Goal: Information Seeking & Learning: Learn about a topic

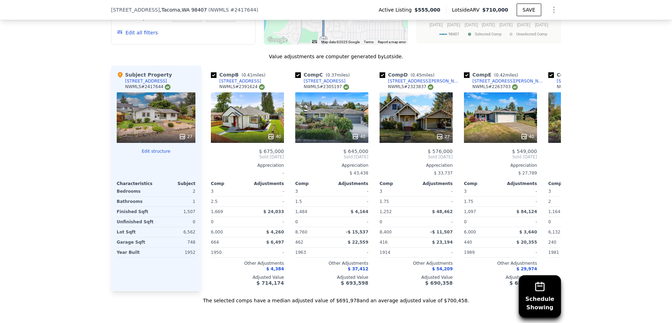
scroll to position [0, 83]
click at [243, 121] on div "40" at bounding box center [247, 117] width 73 height 51
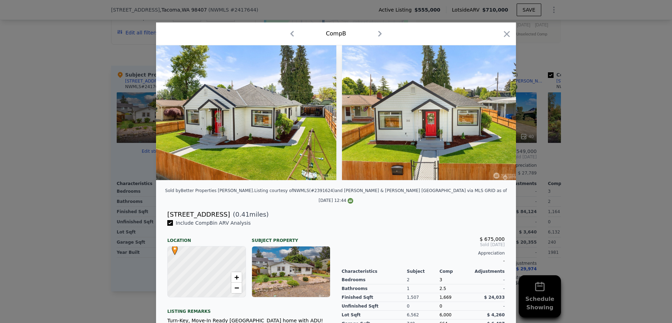
scroll to position [86, 0]
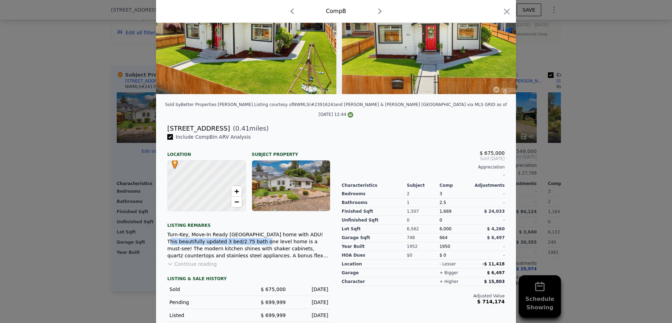
drag, startPoint x: 295, startPoint y: 231, endPoint x: 230, endPoint y: 240, distance: 65.3
click at [230, 240] on div "Turn-Key, Move-In Ready [GEOGRAPHIC_DATA] home with ADU! This beautifully updat…" at bounding box center [248, 245] width 163 height 28
click at [278, 240] on div "Turn-Key, Move-In Ready [GEOGRAPHIC_DATA] home with ADU! This beautifully updat…" at bounding box center [248, 245] width 163 height 28
drag, startPoint x: 285, startPoint y: 231, endPoint x: 200, endPoint y: 240, distance: 86.2
click at [200, 240] on div "Turn-Key, Move-In Ready [GEOGRAPHIC_DATA] home with ADU! This beautifully updat…" at bounding box center [248, 245] width 163 height 28
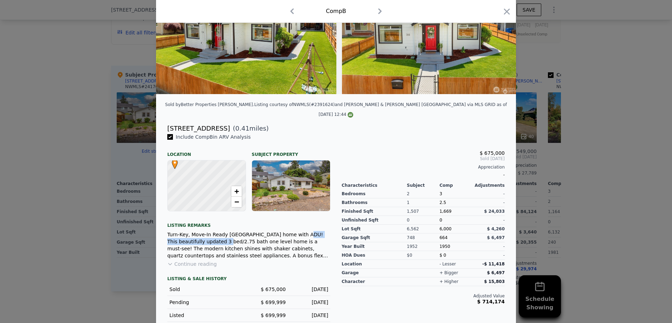
click at [200, 240] on div "Turn-Key, Move-In Ready [GEOGRAPHIC_DATA] home with ADU! This beautifully updat…" at bounding box center [248, 245] width 163 height 28
click at [194, 261] on button "Continue reading" at bounding box center [192, 264] width 50 height 7
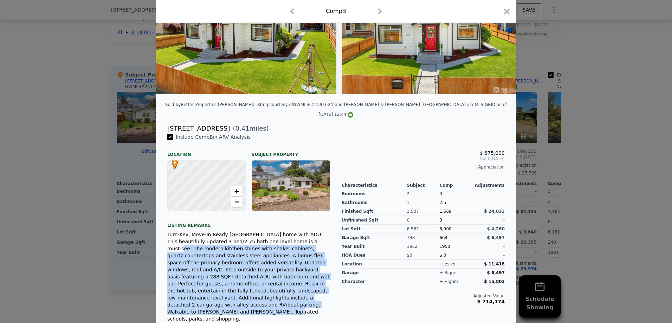
drag, startPoint x: 281, startPoint y: 237, endPoint x: 277, endPoint y: 295, distance: 58.1
click at [277, 295] on div "Turn-Key, Move-In Ready [GEOGRAPHIC_DATA] home with ADU! This beautifully updat…" at bounding box center [248, 276] width 163 height 91
click at [295, 289] on div "Turn-Key, Move-In Ready [GEOGRAPHIC_DATA] home with ADU! This beautifully updat…" at bounding box center [248, 276] width 163 height 91
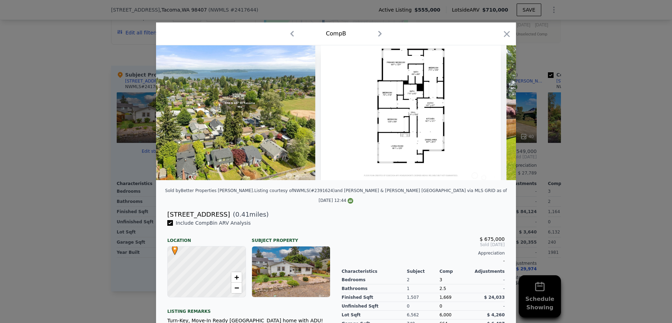
scroll to position [0, 7851]
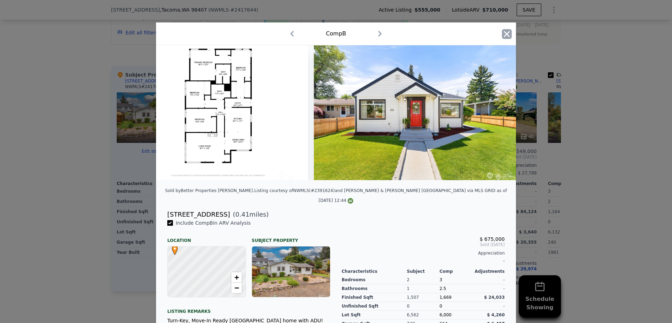
click at [505, 31] on icon "button" at bounding box center [507, 34] width 10 height 10
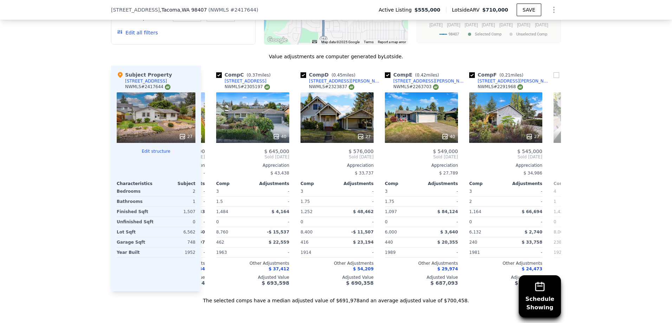
scroll to position [0, 167]
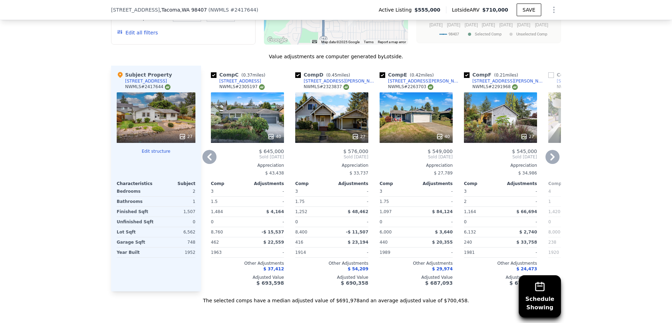
click at [267, 124] on div "40" at bounding box center [247, 117] width 73 height 51
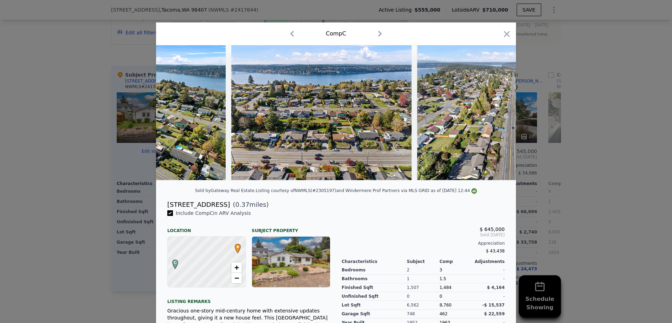
scroll to position [0, 7625]
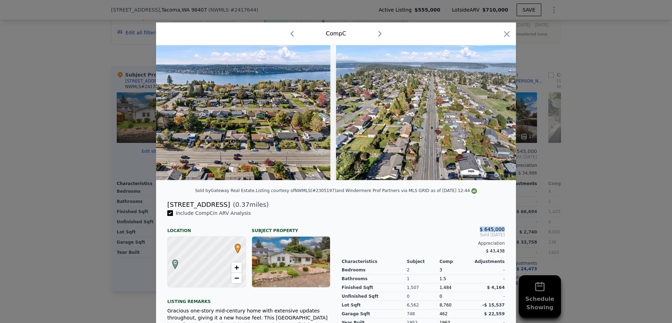
drag, startPoint x: 505, startPoint y: 235, endPoint x: 479, endPoint y: 234, distance: 26.0
click at [479, 234] on div "$ 645,000 Sold [DATE] Appreciation $ 43,438 Characteristics Subject Comp Adjust…" at bounding box center [423, 304] width 174 height 189
drag, startPoint x: 480, startPoint y: 234, endPoint x: 575, endPoint y: 129, distance: 141.9
click at [481, 232] on div "$ 645,000" at bounding box center [423, 230] width 163 height 6
click at [505, 35] on icon "button" at bounding box center [507, 34] width 6 height 6
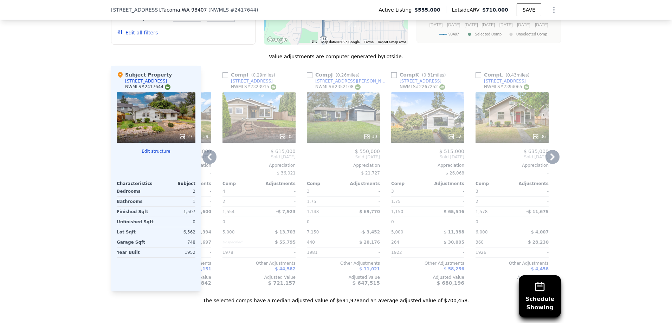
scroll to position [0, 669]
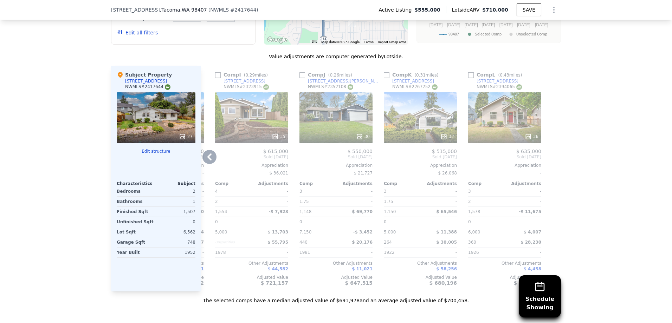
click at [329, 135] on div "30" at bounding box center [336, 117] width 73 height 51
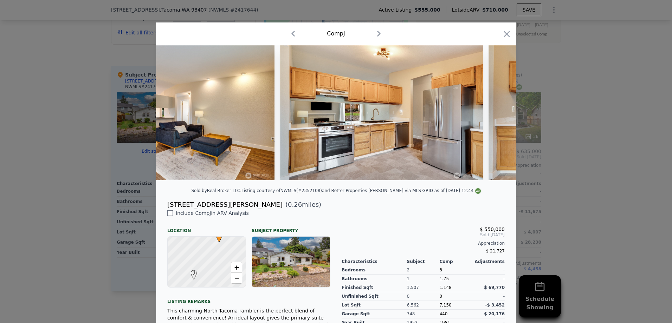
scroll to position [0, 501]
click at [288, 28] on button "button" at bounding box center [293, 33] width 11 height 11
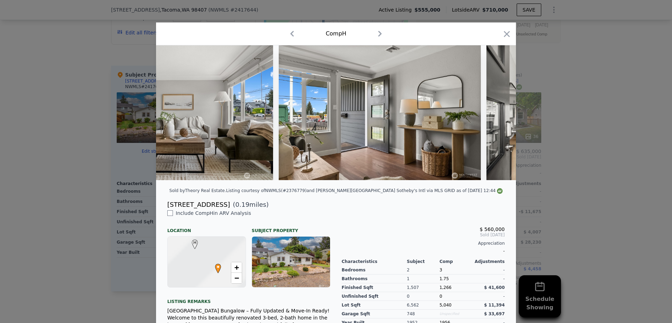
scroll to position [0, 33]
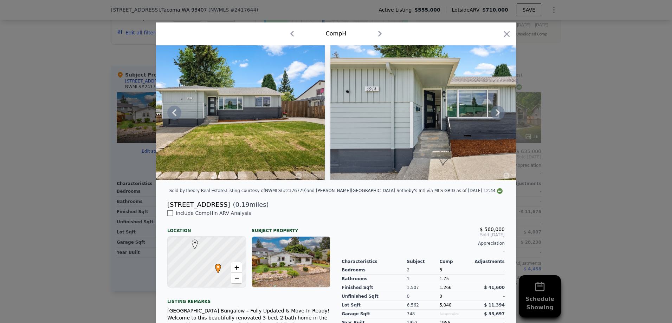
click at [606, 223] on div at bounding box center [336, 161] width 672 height 323
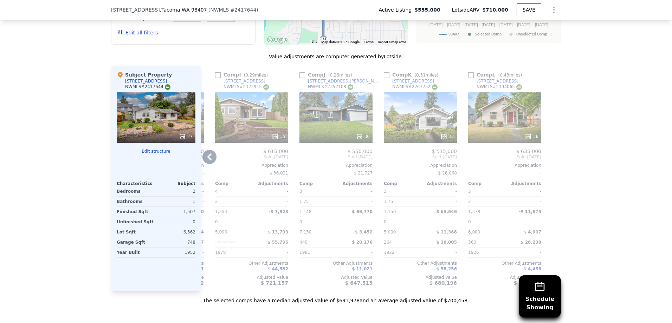
click at [348, 129] on div "30" at bounding box center [336, 117] width 73 height 51
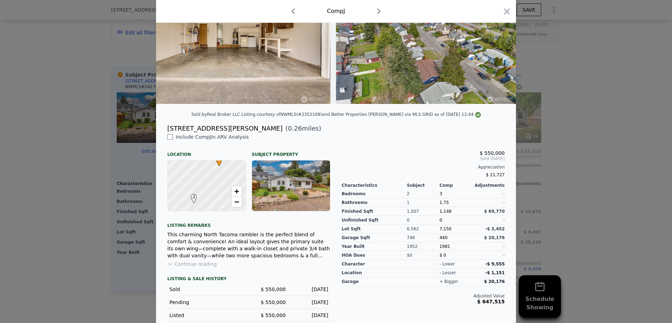
scroll to position [97, 0]
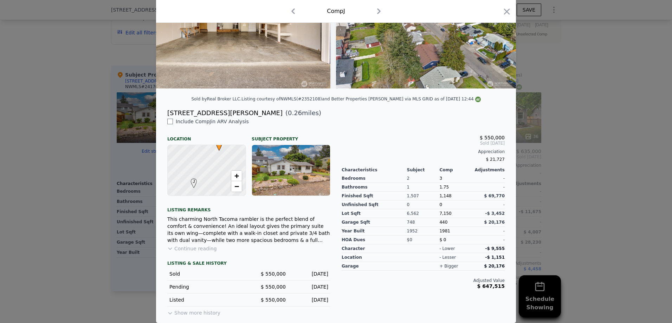
click at [204, 250] on button "Continue reading" at bounding box center [192, 248] width 50 height 7
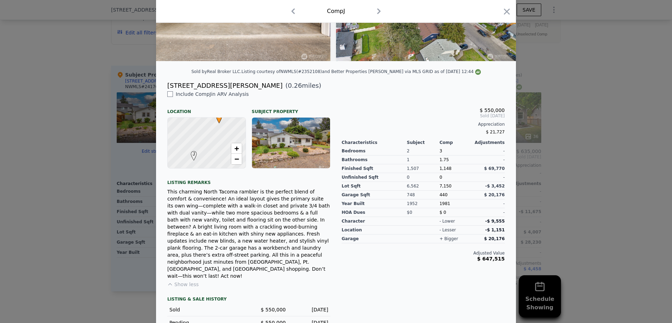
scroll to position [132, 0]
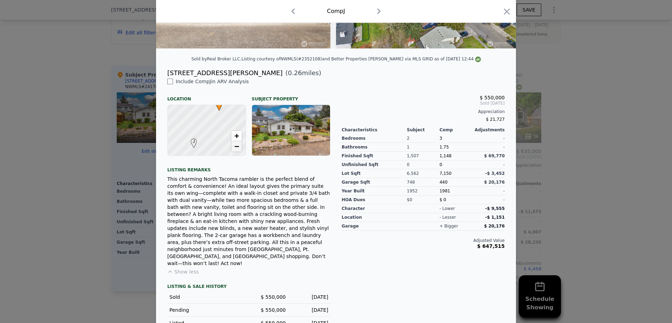
click at [235, 152] on link "−" at bounding box center [236, 146] width 11 height 11
click at [236, 140] on span "+" at bounding box center [236, 135] width 5 height 9
click at [235, 151] on span "−" at bounding box center [236, 146] width 5 height 9
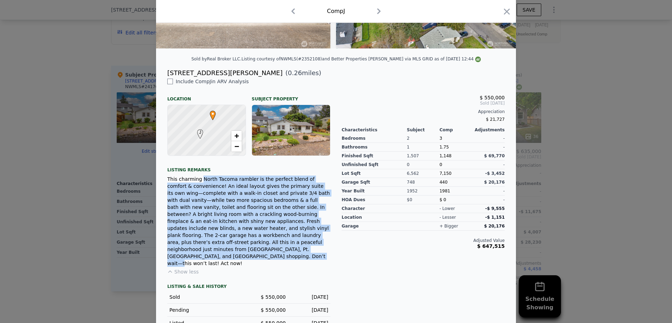
drag, startPoint x: 195, startPoint y: 184, endPoint x: 299, endPoint y: 248, distance: 121.7
click at [299, 248] on div "This charming North Tacoma rambler is the perfect blend of comfort & convenienc…" at bounding box center [248, 221] width 163 height 91
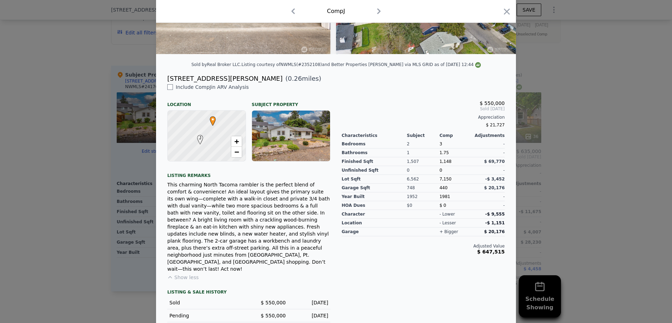
scroll to position [139, 0]
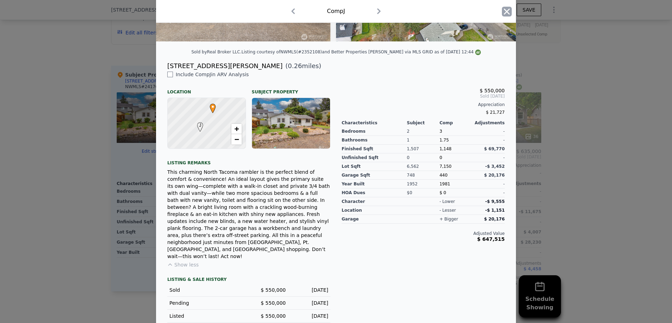
click at [503, 14] on icon "button" at bounding box center [507, 12] width 10 height 10
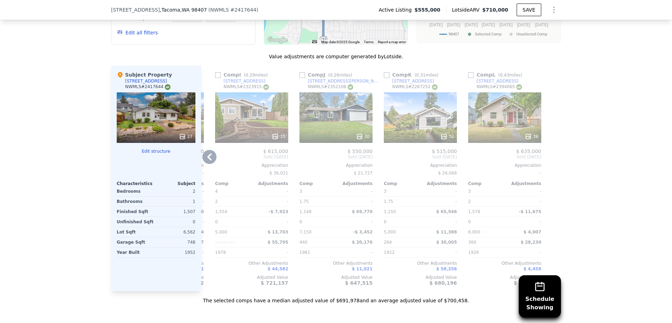
click at [331, 127] on div "30" at bounding box center [336, 117] width 73 height 51
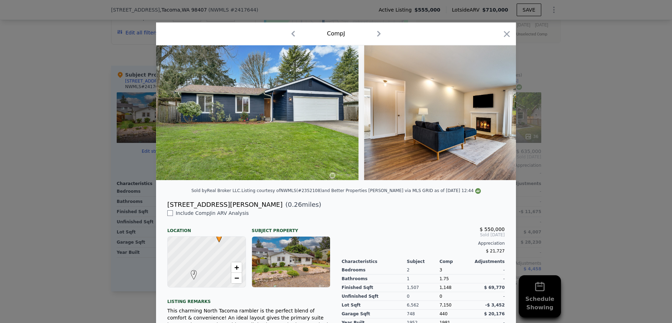
click at [497, 35] on div "Comp J" at bounding box center [336, 33] width 349 height 11
click at [502, 36] on icon "button" at bounding box center [507, 34] width 10 height 10
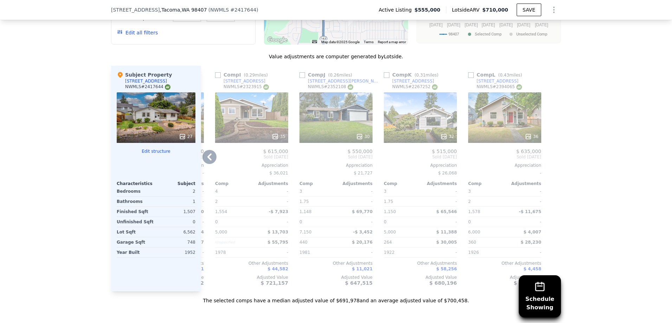
click at [498, 128] on div "36" at bounding box center [504, 117] width 73 height 51
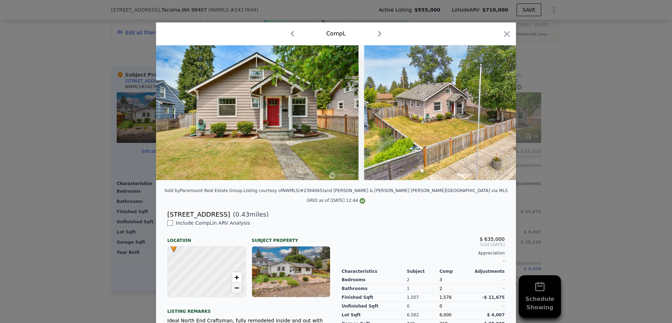
click at [234, 288] on link "−" at bounding box center [236, 288] width 11 height 11
click at [234, 285] on span "−" at bounding box center [236, 288] width 5 height 9
click at [234, 273] on span "+" at bounding box center [236, 277] width 5 height 9
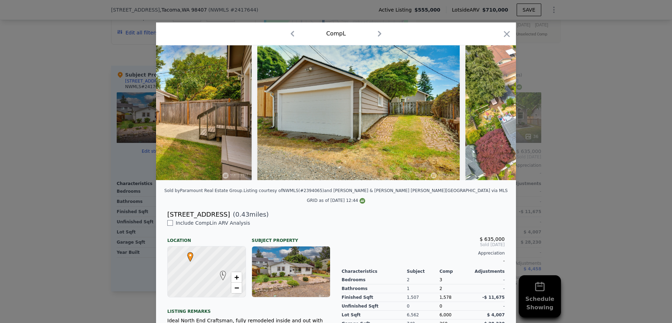
scroll to position [0, 7084]
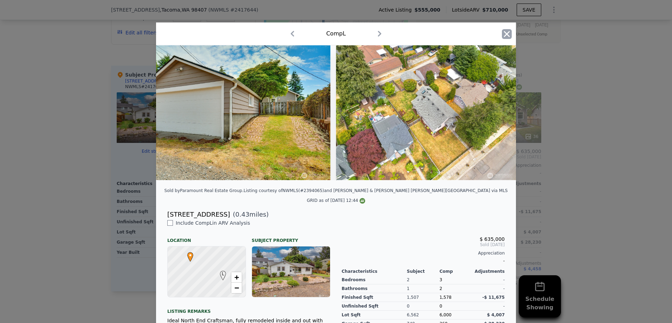
click at [506, 34] on icon "button" at bounding box center [507, 34] width 10 height 10
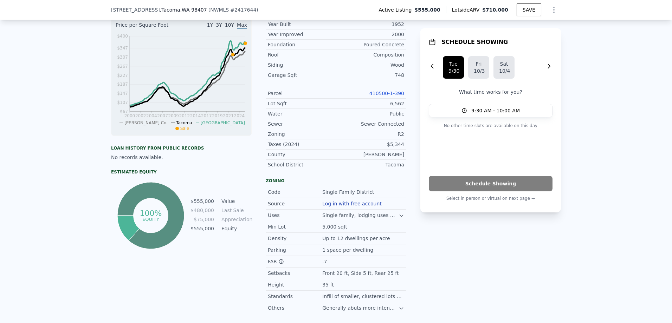
scroll to position [281, 0]
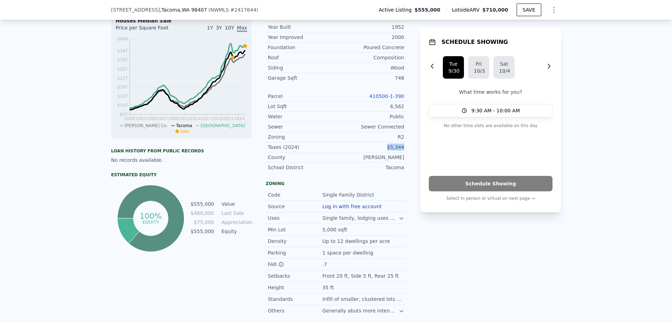
drag, startPoint x: 401, startPoint y: 151, endPoint x: 384, endPoint y: 151, distance: 16.9
click at [384, 151] on div "$5,344" at bounding box center [370, 147] width 68 height 7
click at [41, 149] on div "LISTING & SALE HISTORY Price Decrease $ 555,000 [DATE] Listed $ 565,000 [DATE] …" at bounding box center [336, 130] width 672 height 435
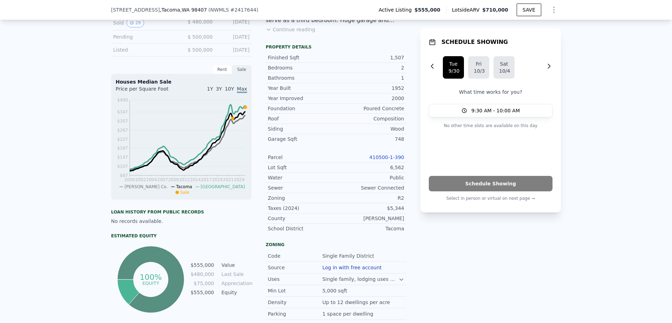
scroll to position [211, 0]
